Goal: Information Seeking & Learning: Learn about a topic

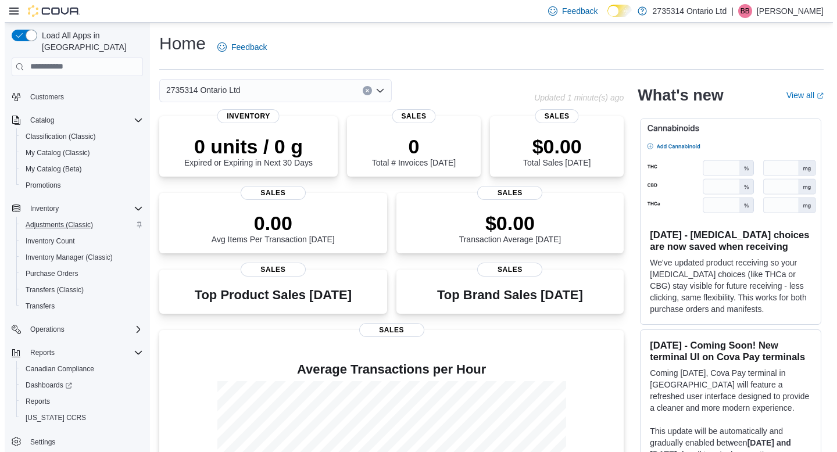
scroll to position [74, 0]
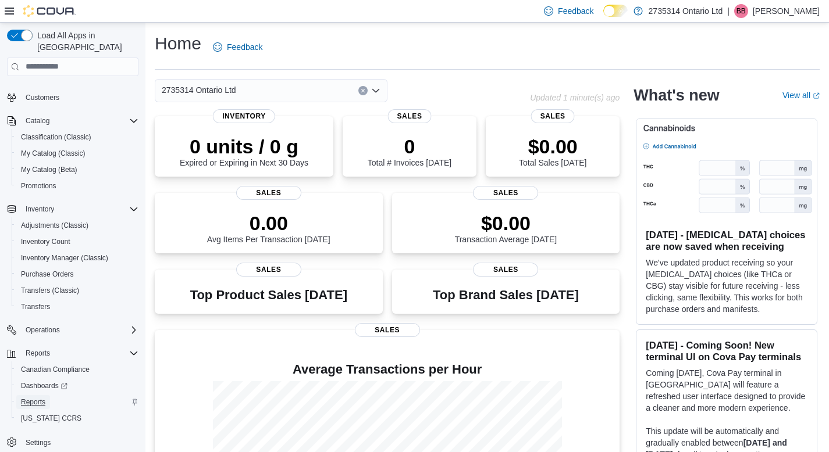
click at [43, 398] on span "Reports" at bounding box center [33, 402] width 24 height 9
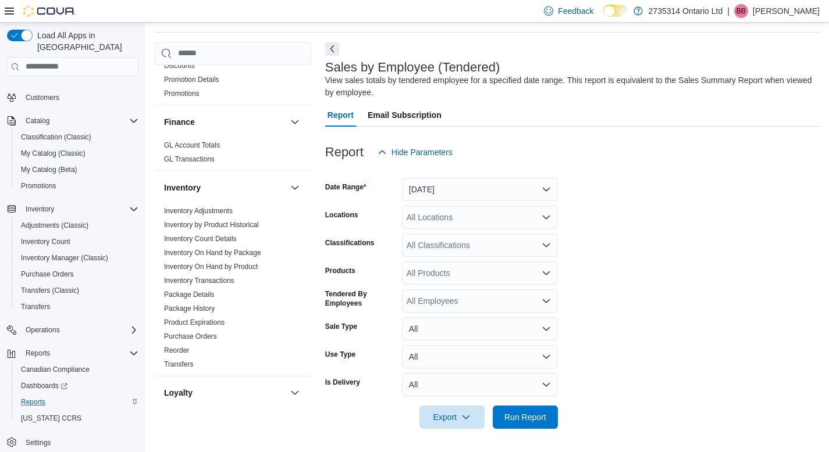
scroll to position [726, 0]
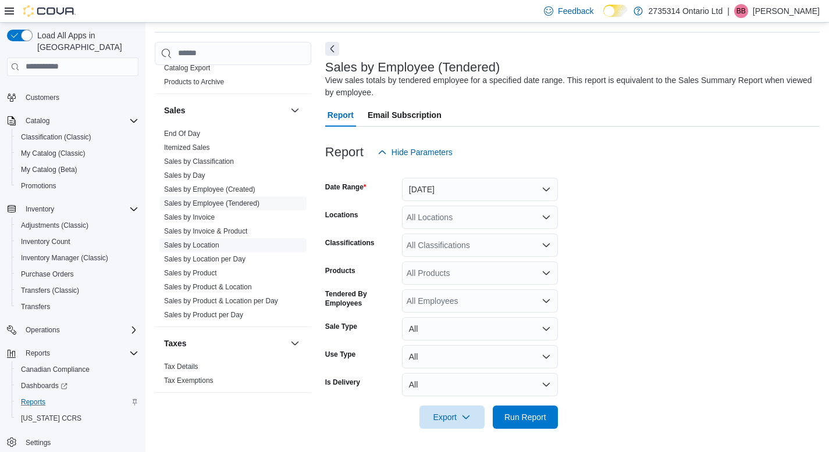
click at [204, 244] on link "Sales by Location" at bounding box center [191, 245] width 55 height 8
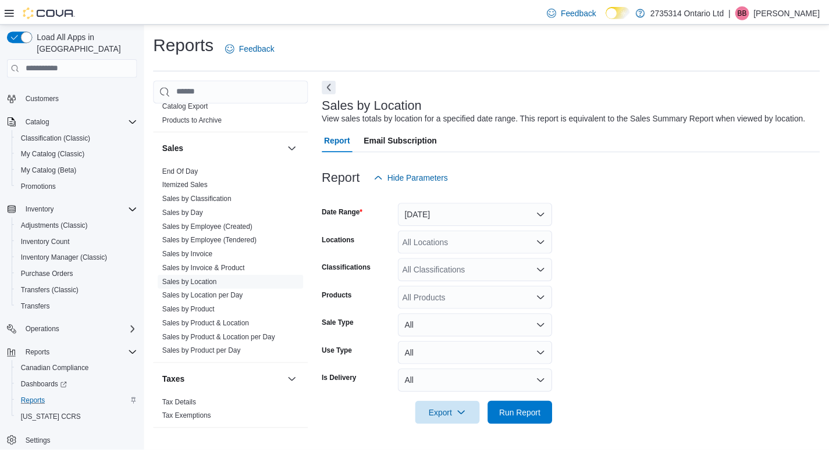
scroll to position [9, 0]
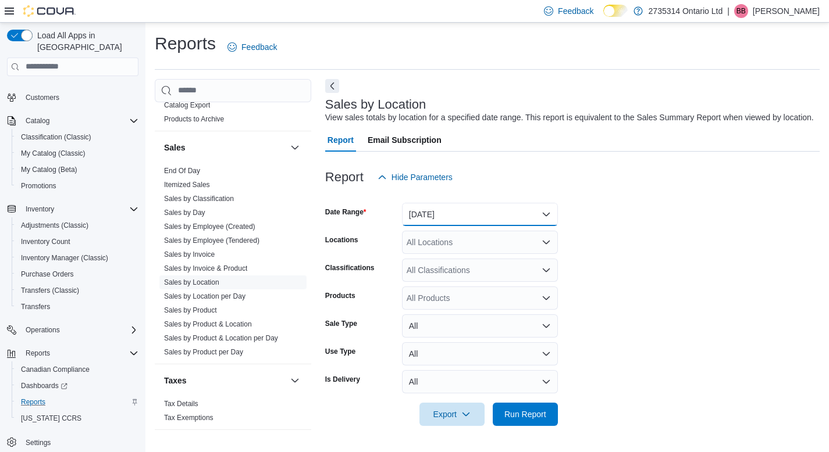
click at [516, 222] on button "Yesterday" at bounding box center [480, 214] width 156 height 23
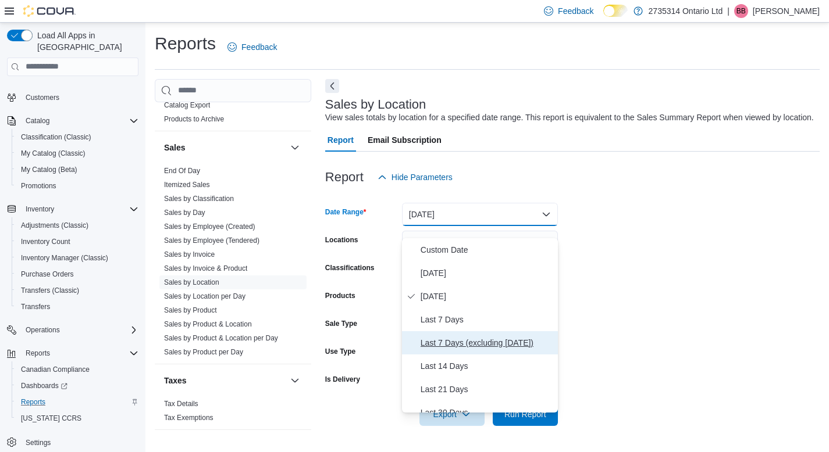
click at [488, 336] on span "Last 7 Days (excluding today)" at bounding box center [486, 343] width 133 height 14
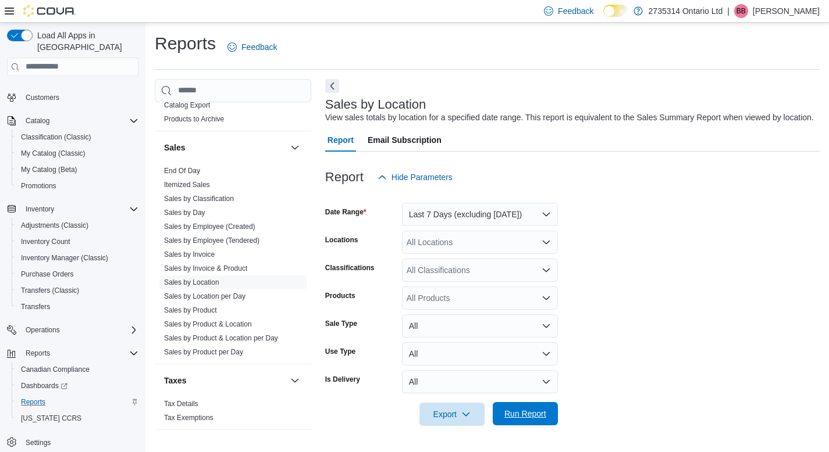
click at [528, 423] on span "Run Report" at bounding box center [525, 413] width 51 height 23
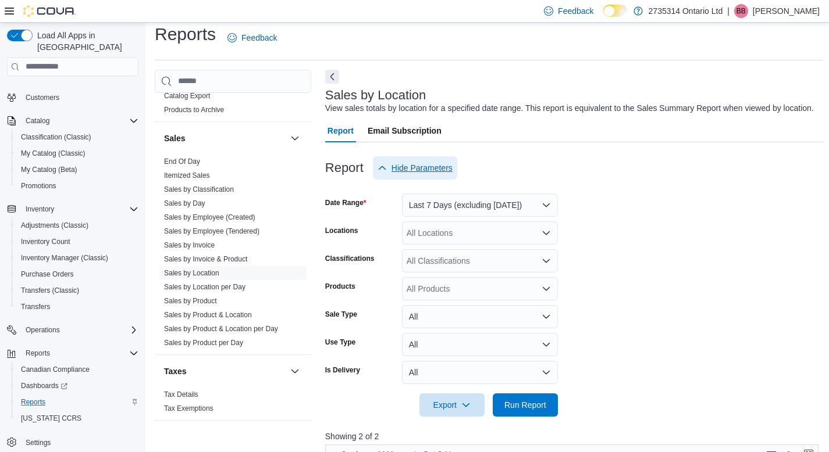
click at [422, 174] on span "Hide Parameters" at bounding box center [421, 168] width 61 height 12
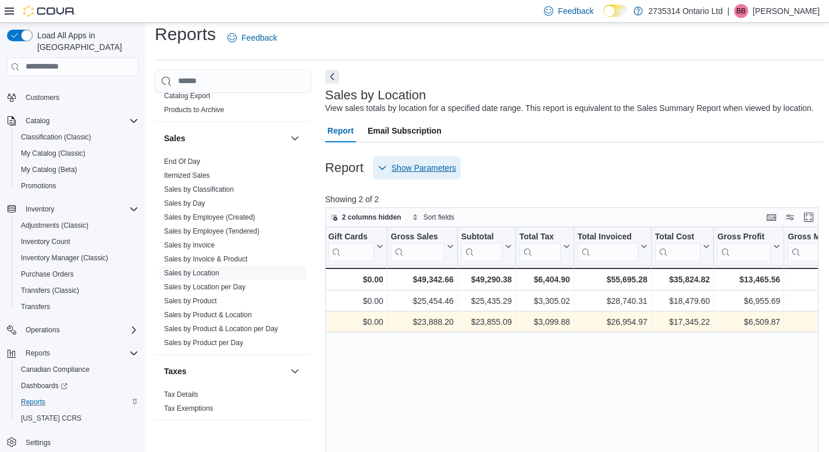
scroll to position [0, 329]
